Goal: Task Accomplishment & Management: Use online tool/utility

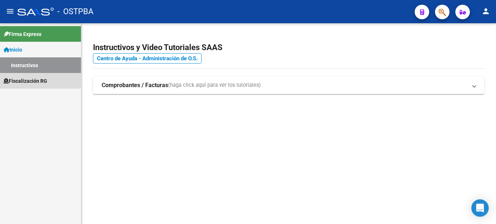
click at [24, 79] on span "Fiscalización RG" at bounding box center [26, 81] width 44 height 8
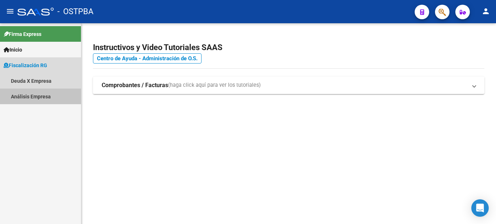
drag, startPoint x: 52, startPoint y: 94, endPoint x: 57, endPoint y: 96, distance: 4.9
click at [52, 94] on link "Análisis Empresa" at bounding box center [40, 97] width 81 height 16
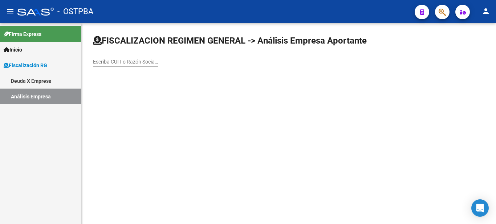
click at [138, 65] on input "Escriba CUIT o Razón Social para buscar" at bounding box center [125, 62] width 65 height 6
paste input "30689350018"
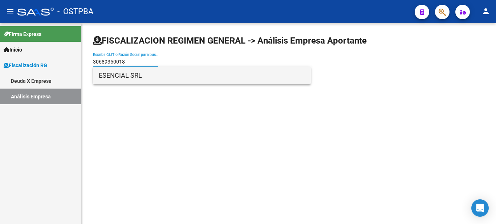
type input "30689350018"
click at [140, 76] on span "ESENCIAL SRL" at bounding box center [202, 75] width 206 height 17
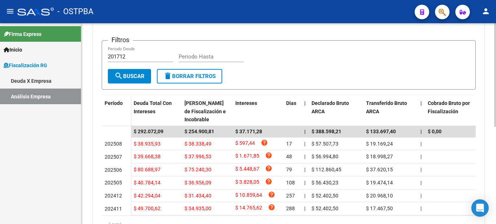
scroll to position [36, 0]
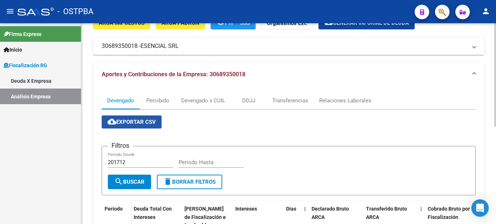
click at [145, 126] on button "cloud_download Exportar CSV" at bounding box center [132, 121] width 60 height 13
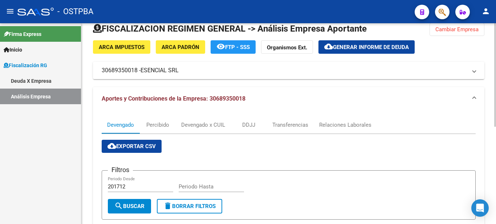
scroll to position [0, 0]
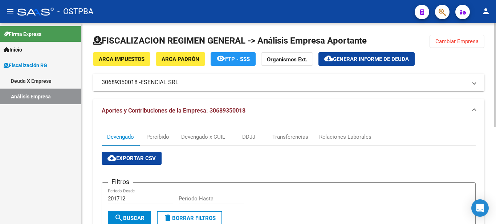
click at [385, 56] on span "Generar informe de deuda" at bounding box center [371, 59] width 76 height 7
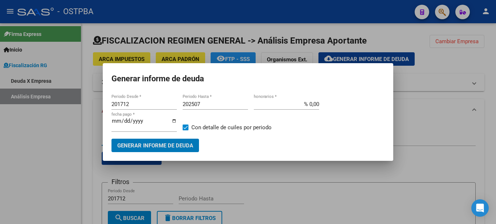
drag, startPoint x: 139, startPoint y: 107, endPoint x: 81, endPoint y: 106, distance: 57.7
click at [85, 106] on div "Generar informe de deuda 201712 Periodo Desde * 202507 Periodo Hasta * % 0,00 h…" at bounding box center [248, 112] width 496 height 224
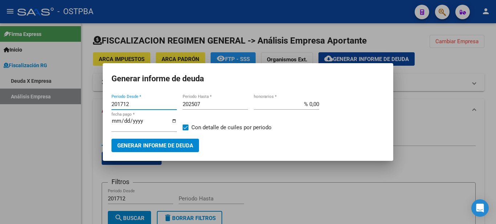
click at [135, 105] on input "201712" at bounding box center [143, 104] width 65 height 7
type input "202411"
click at [428, 85] on div at bounding box center [248, 112] width 496 height 224
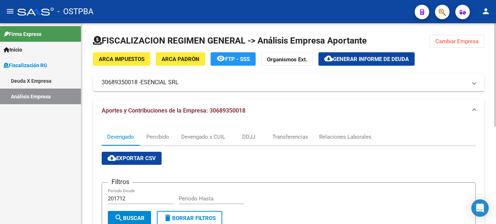
click at [356, 56] on span "Generar informe de deuda" at bounding box center [371, 59] width 76 height 7
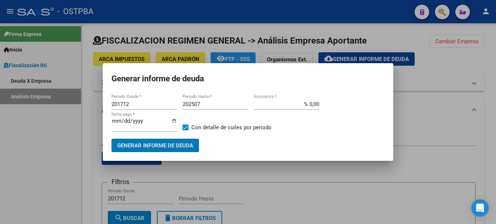
drag, startPoint x: 138, startPoint y: 104, endPoint x: 79, endPoint y: 104, distance: 59.5
click at [80, 104] on div "Generar informe de deuda 201712 Periodo Desde * 202507 Periodo Hasta * % 0,00 h…" at bounding box center [248, 112] width 496 height 224
click at [127, 103] on input "201712" at bounding box center [143, 104] width 65 height 7
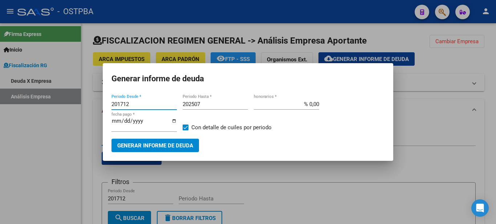
click at [127, 103] on input "201712" at bounding box center [143, 104] width 65 height 7
type input "202411"
type input "202508"
click at [160, 142] on span "Generar informe de deuda" at bounding box center [155, 145] width 76 height 7
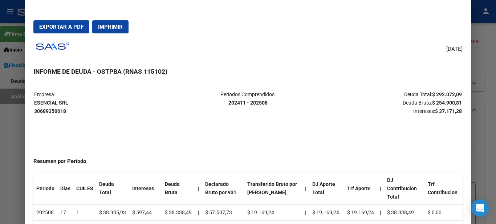
drag, startPoint x: 34, startPoint y: 96, endPoint x: 68, endPoint y: 112, distance: 37.2
click at [68, 112] on p "Empresa: ESENCIAL SRL 30689350018" at bounding box center [105, 102] width 142 height 25
drag, startPoint x: 33, startPoint y: 97, endPoint x: 457, endPoint y: 117, distance: 424.8
click at [457, 117] on mat-dialog-content "Empresa: ESENCIAL SRL 30689350018 Periodos Comprendidos: 202411 - 202508 Deuda …" at bounding box center [248, 162] width 446 height 161
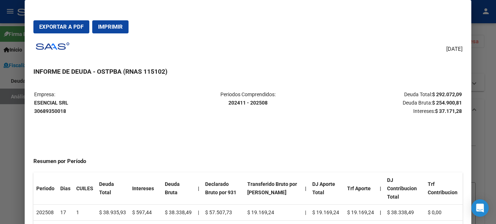
click at [77, 30] on span "Exportar a PDF" at bounding box center [61, 27] width 44 height 7
drag, startPoint x: 455, startPoint y: 95, endPoint x: 430, endPoint y: 94, distance: 25.1
click at [430, 94] on table "Empresa: ESENCIAL SRL 30689350018 Periodos Comprendidos: 202411 - 202508 Deuda …" at bounding box center [247, 103] width 429 height 26
copy strong "292.072,09"
